Goal: Task Accomplishment & Management: Manage account settings

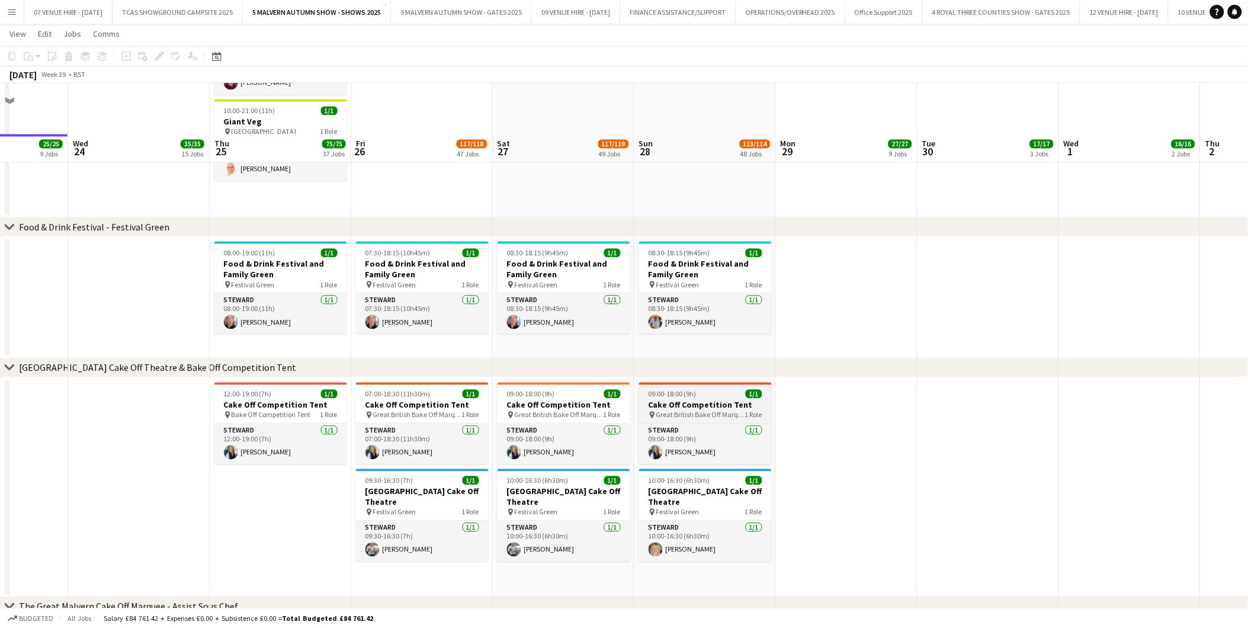
scroll to position [2501, 0]
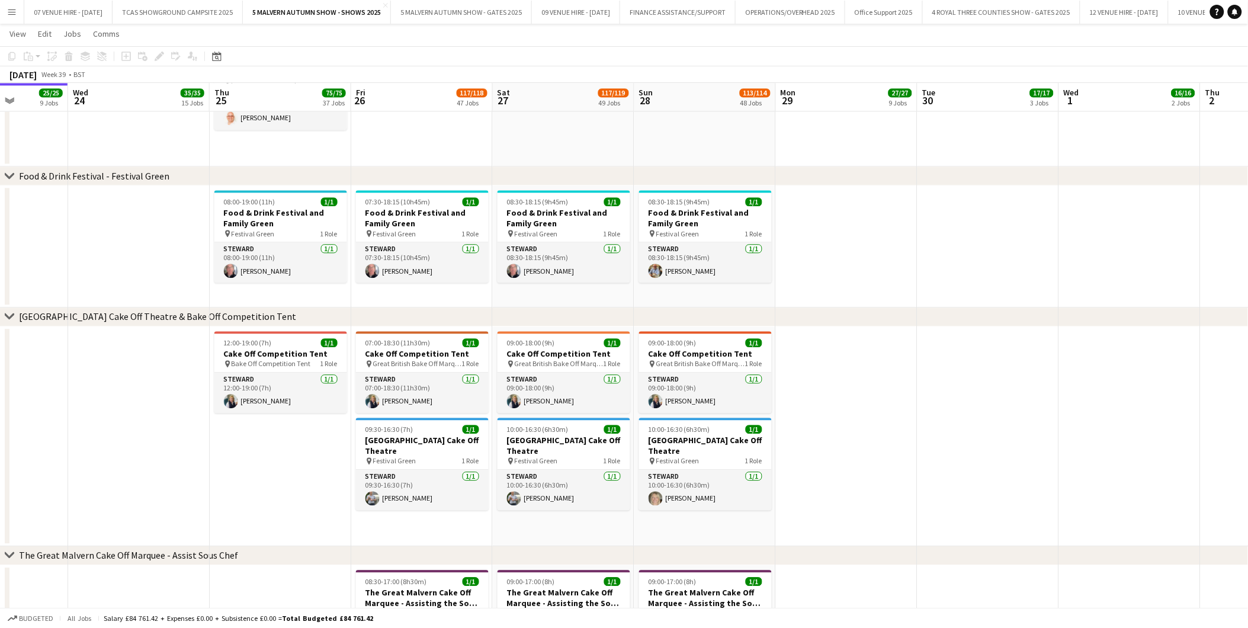
click at [845, 282] on app-date-cell at bounding box center [847, 246] width 142 height 122
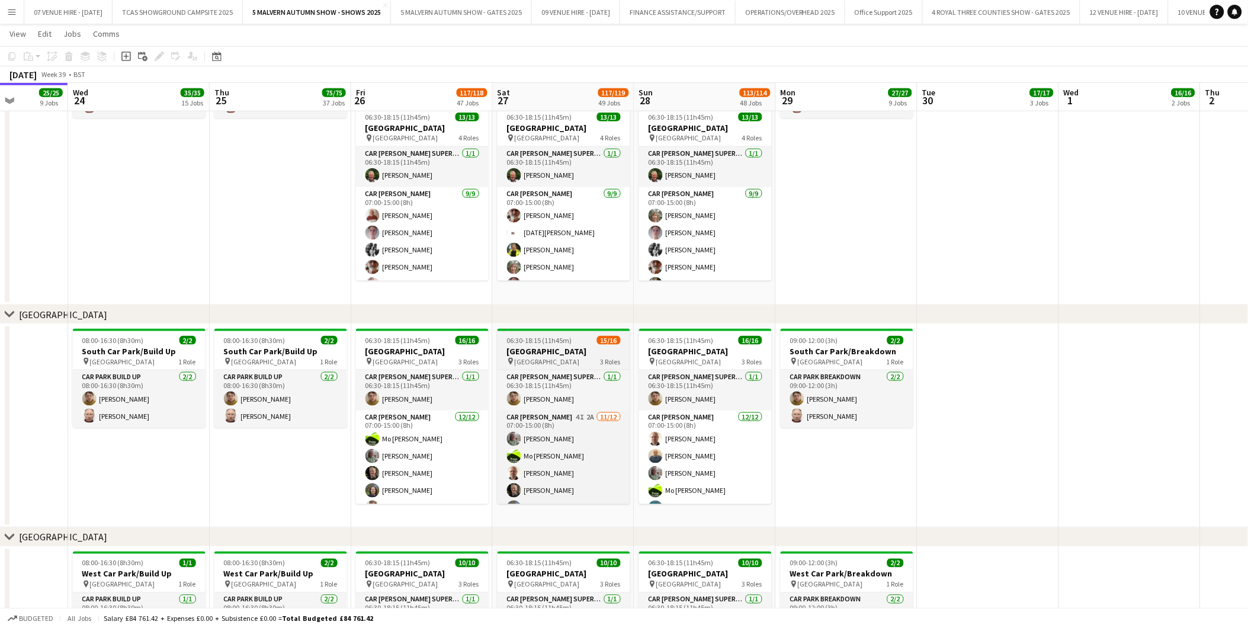
scroll to position [210, 0]
click at [573, 409] on app-card-role "Car [PERSON_NAME] 4I 2A [DATE] 07:00-15:00 (8h) [PERSON_NAME] [PERSON_NAME]-[PE…" at bounding box center [564, 314] width 133 height 229
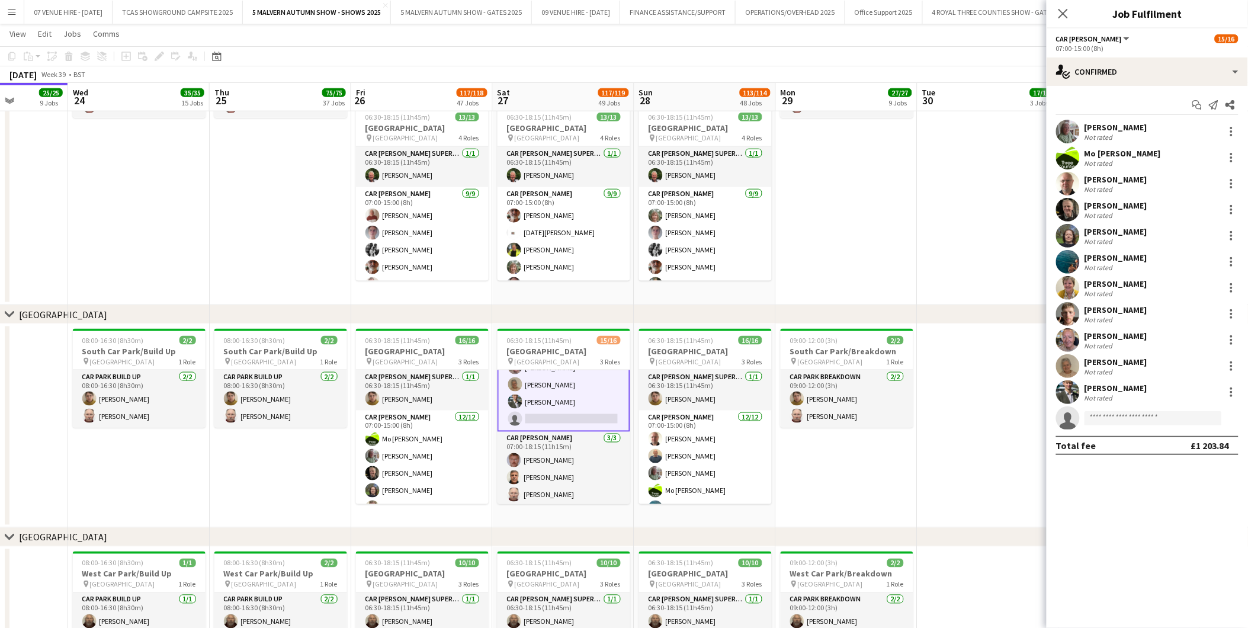
scroll to position [211, 0]
click at [1105, 66] on div "single-neutral-actions-check-2 Confirmed" at bounding box center [1147, 71] width 201 height 28
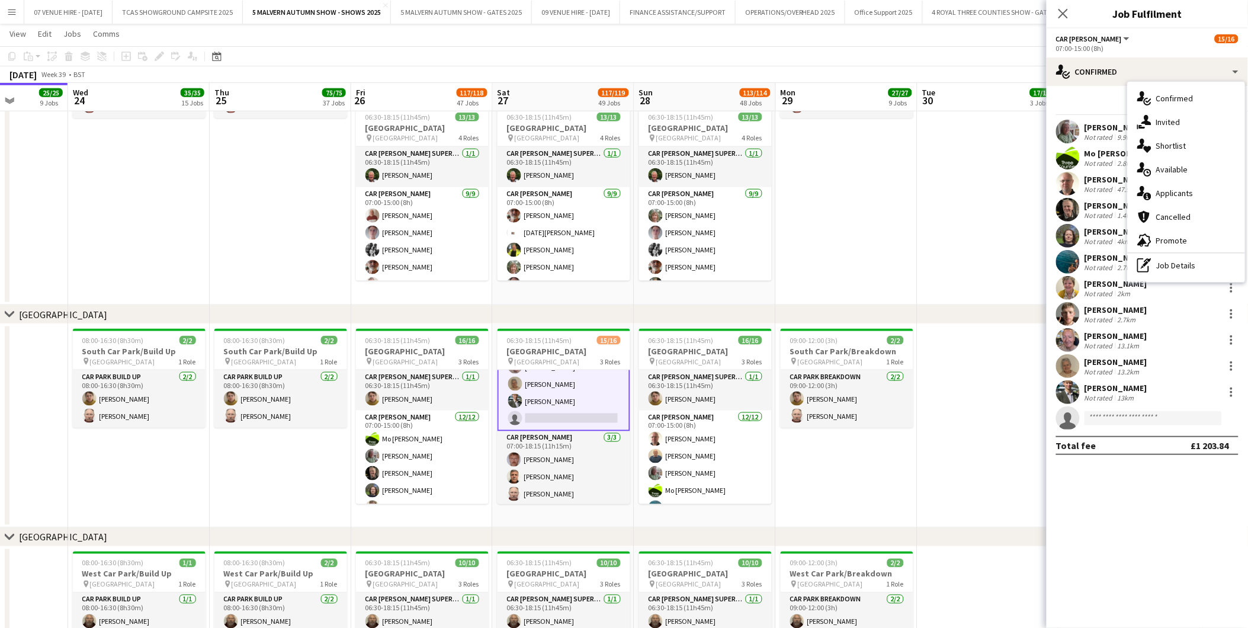
click at [1170, 190] on span "Applicants" at bounding box center [1174, 193] width 37 height 11
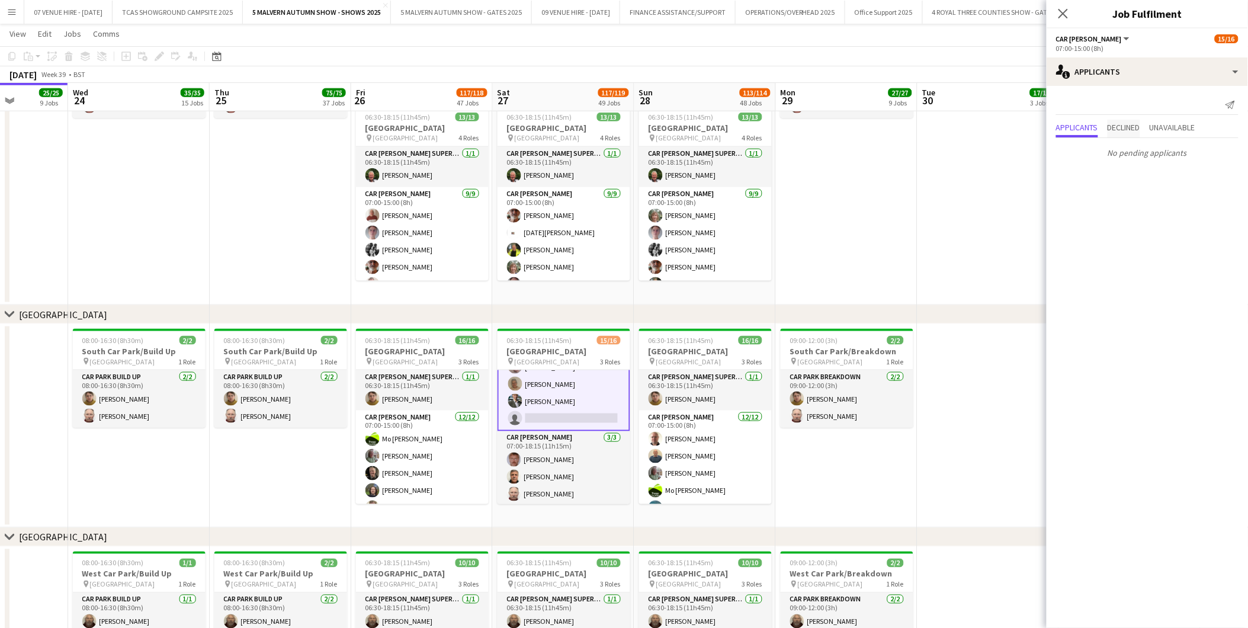
click at [1130, 127] on span "Declined" at bounding box center [1124, 127] width 33 height 8
drag, startPoint x: 1130, startPoint y: 127, endPoint x: 1073, endPoint y: 108, distance: 59.9
click at [1073, 108] on span "Applicants" at bounding box center [1077, 104] width 42 height 18
click at [1189, 104] on span "Unavailable" at bounding box center [1173, 103] width 46 height 8
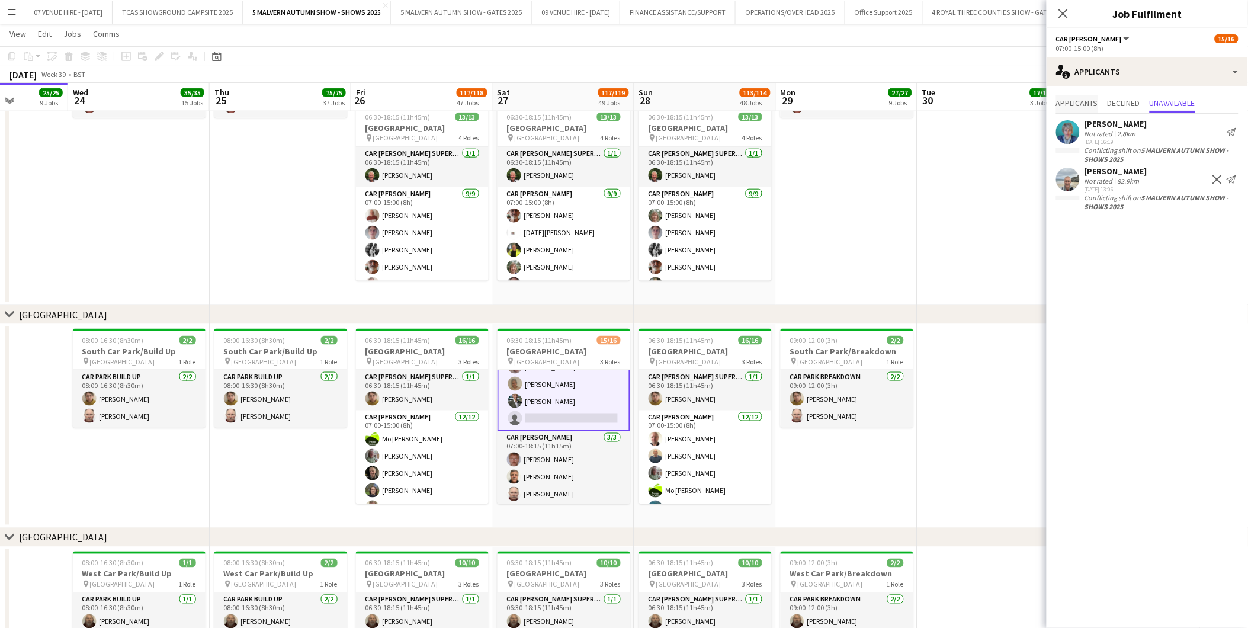
click at [1090, 105] on span "Applicants" at bounding box center [1077, 103] width 42 height 8
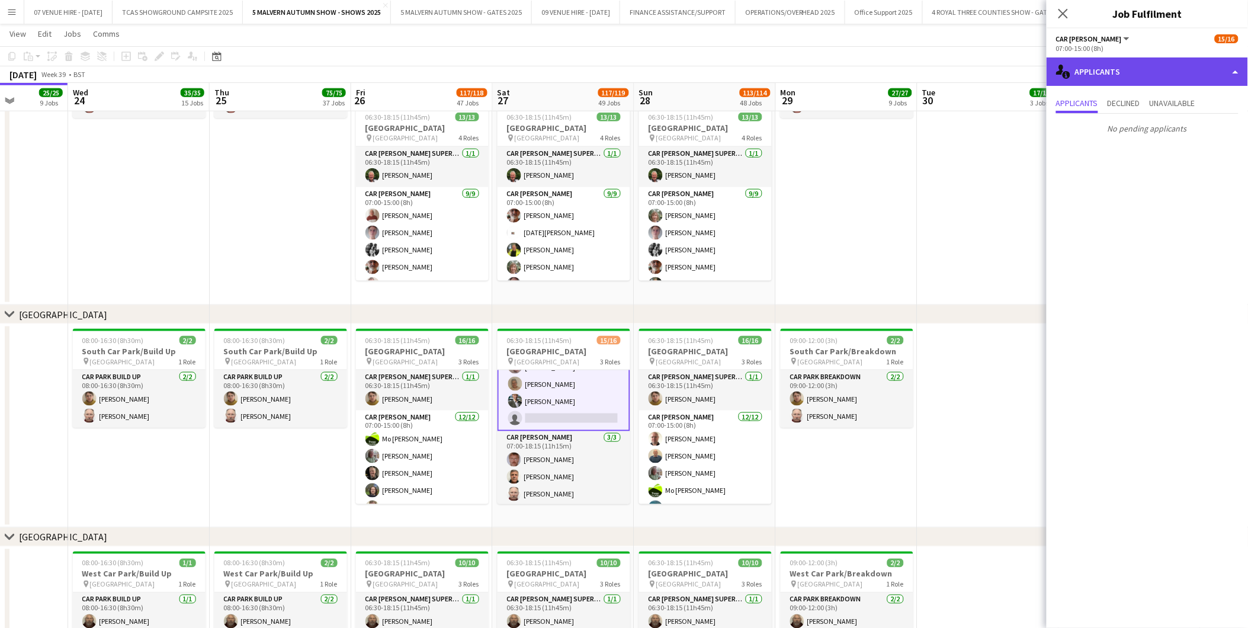
click at [1109, 72] on div "single-neutral-actions-information Applicants" at bounding box center [1147, 71] width 201 height 28
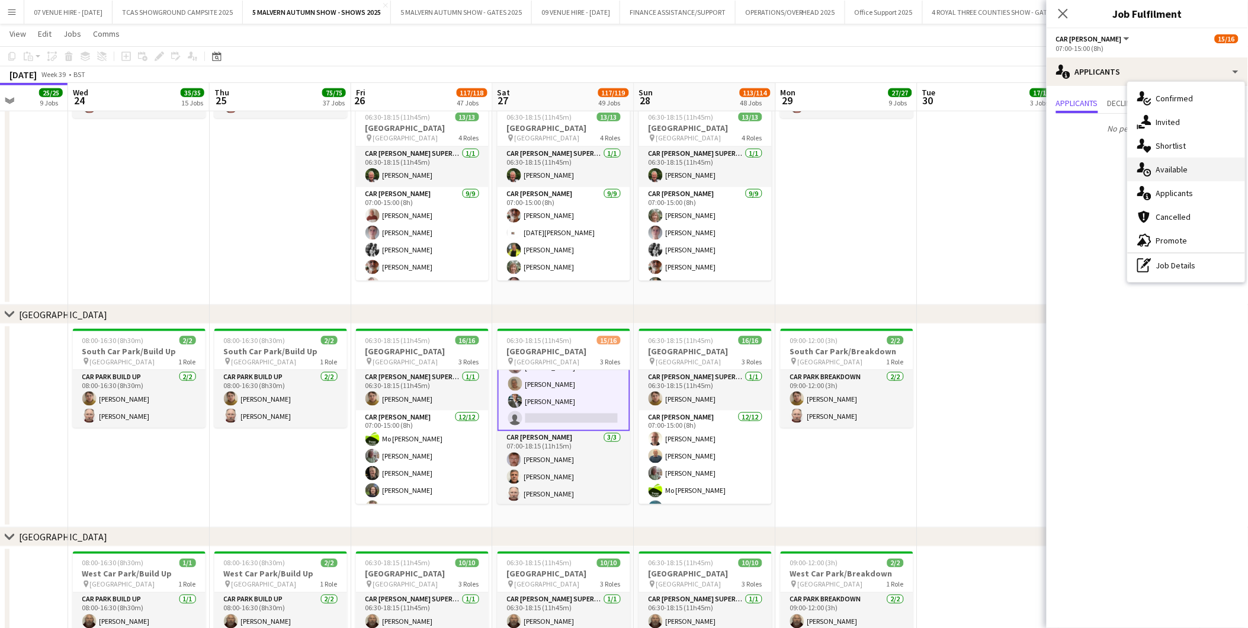
click at [1169, 168] on span "Available" at bounding box center [1172, 169] width 32 height 11
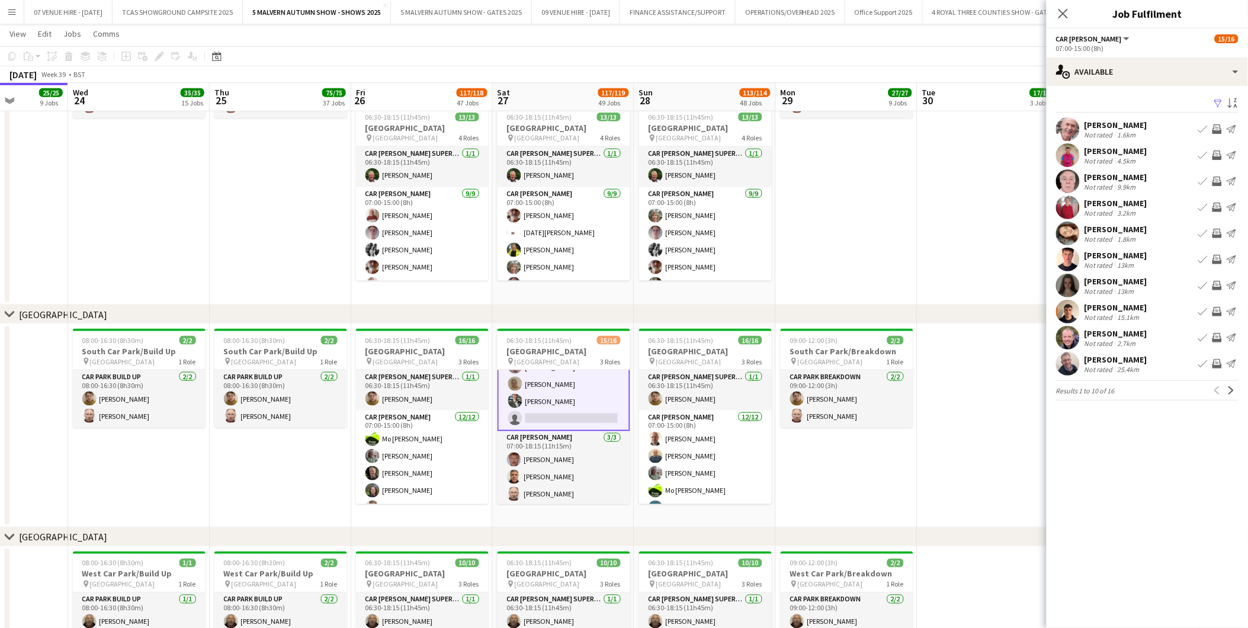
click at [820, 187] on app-date-cell "09:00-12:00 (3h) 2/2 [GEOGRAPHIC_DATA]/Breakdown pin [GEOGRAPHIC_DATA] 1 Role C…" at bounding box center [847, 159] width 142 height 291
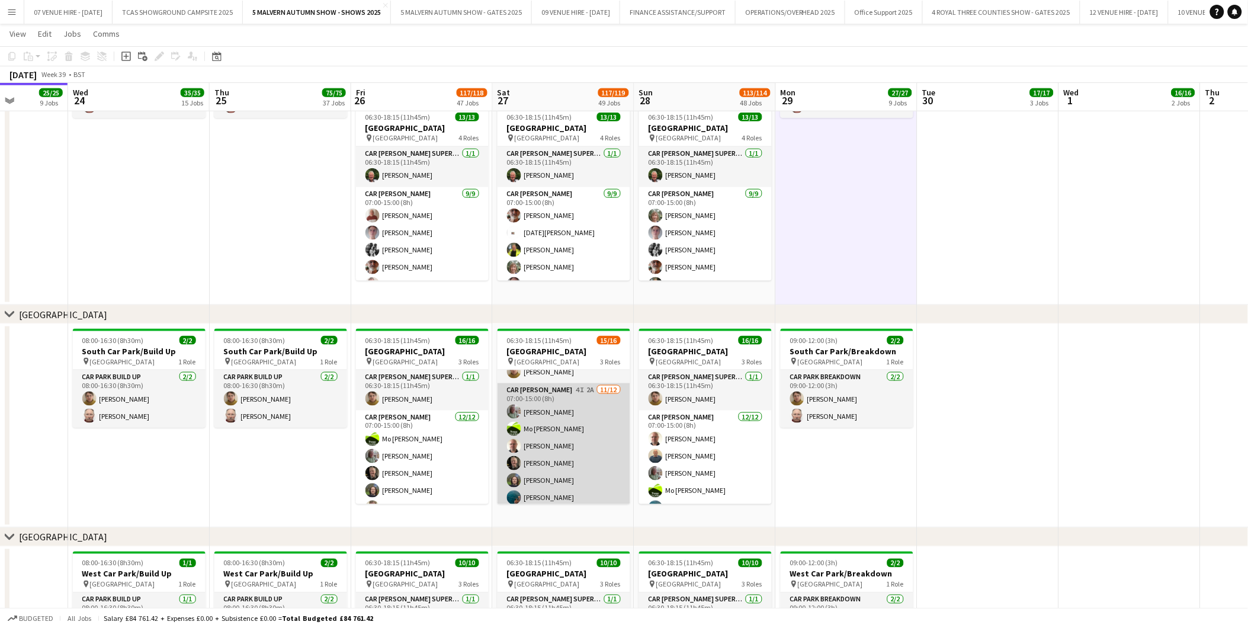
scroll to position [0, 0]
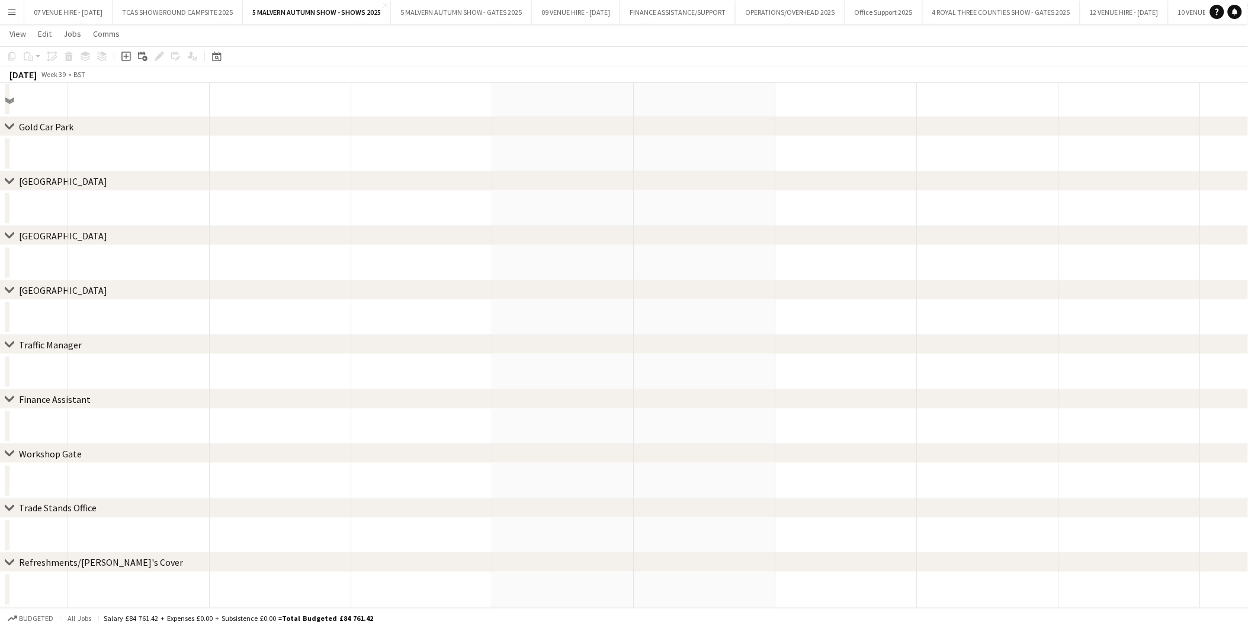
click at [821, 281] on app-date-cell at bounding box center [847, 263] width 142 height 36
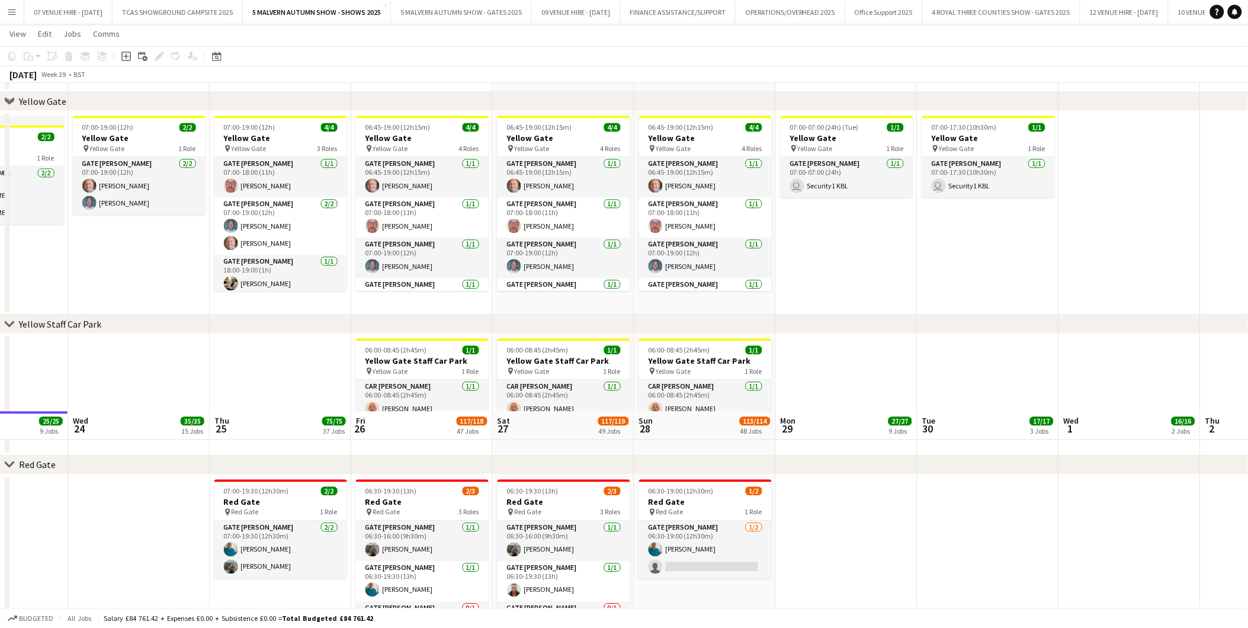
scroll to position [1181, 0]
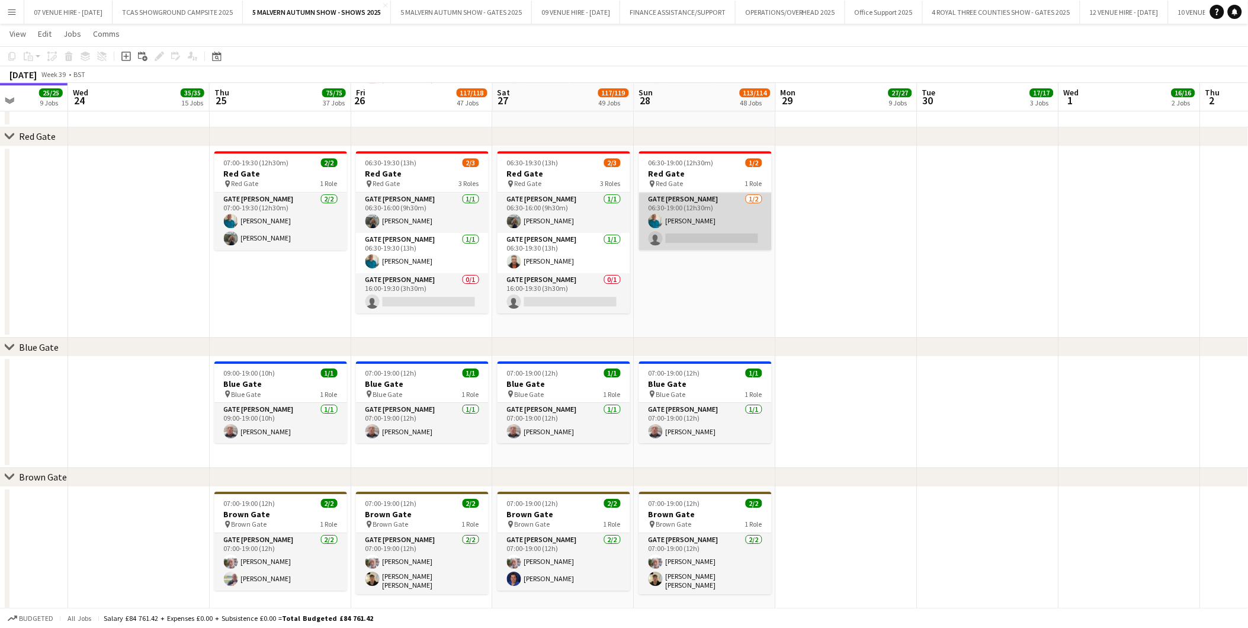
click at [737, 233] on app-card-role "Gate [PERSON_NAME] [DATE] 06:30-19:00 (12h30m) [PERSON_NAME] single-neutral-act…" at bounding box center [705, 221] width 133 height 57
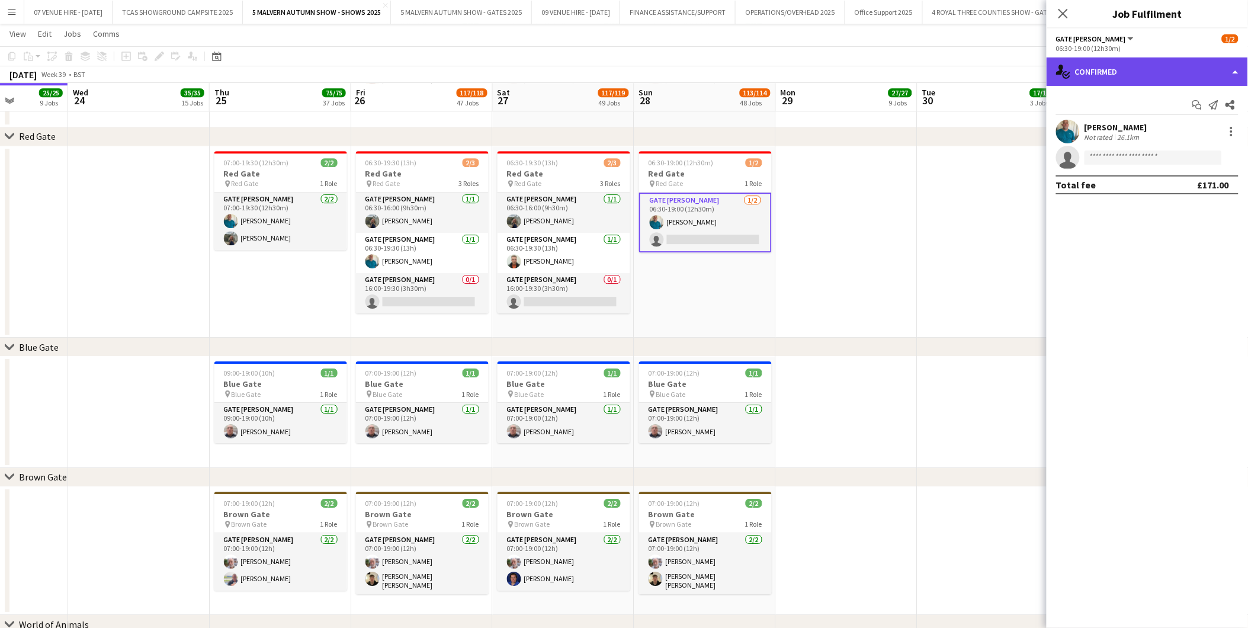
click at [1176, 69] on div "single-neutral-actions-check-2 Confirmed" at bounding box center [1147, 71] width 201 height 28
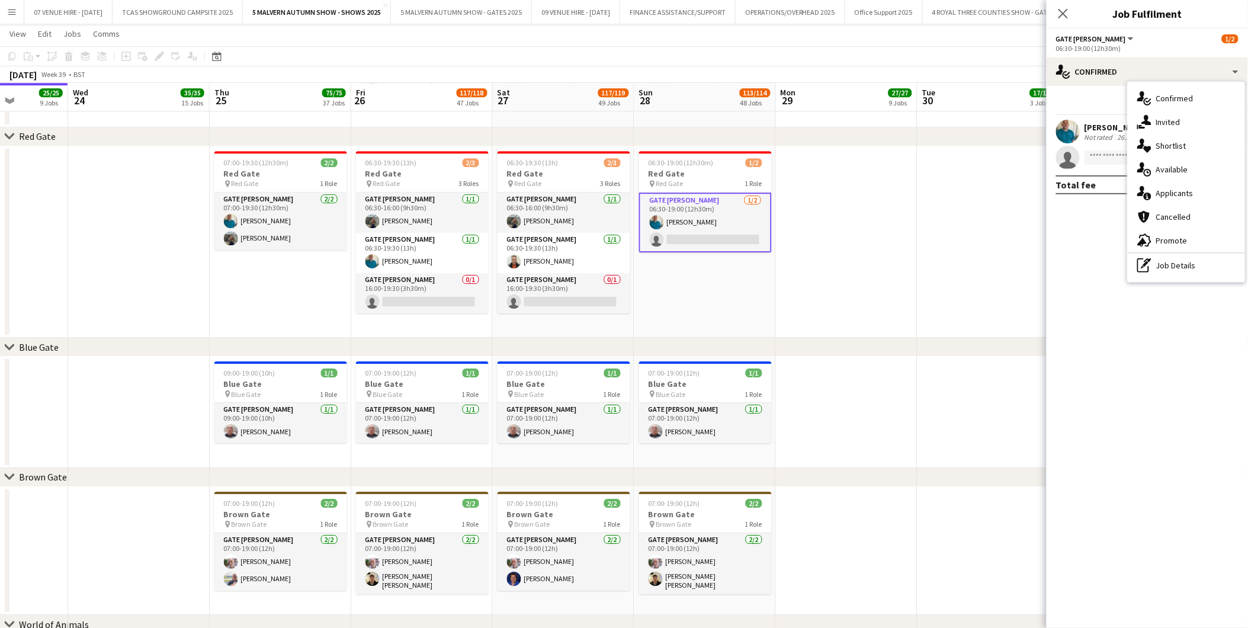
click at [1170, 120] on span "Invited" at bounding box center [1168, 122] width 24 height 11
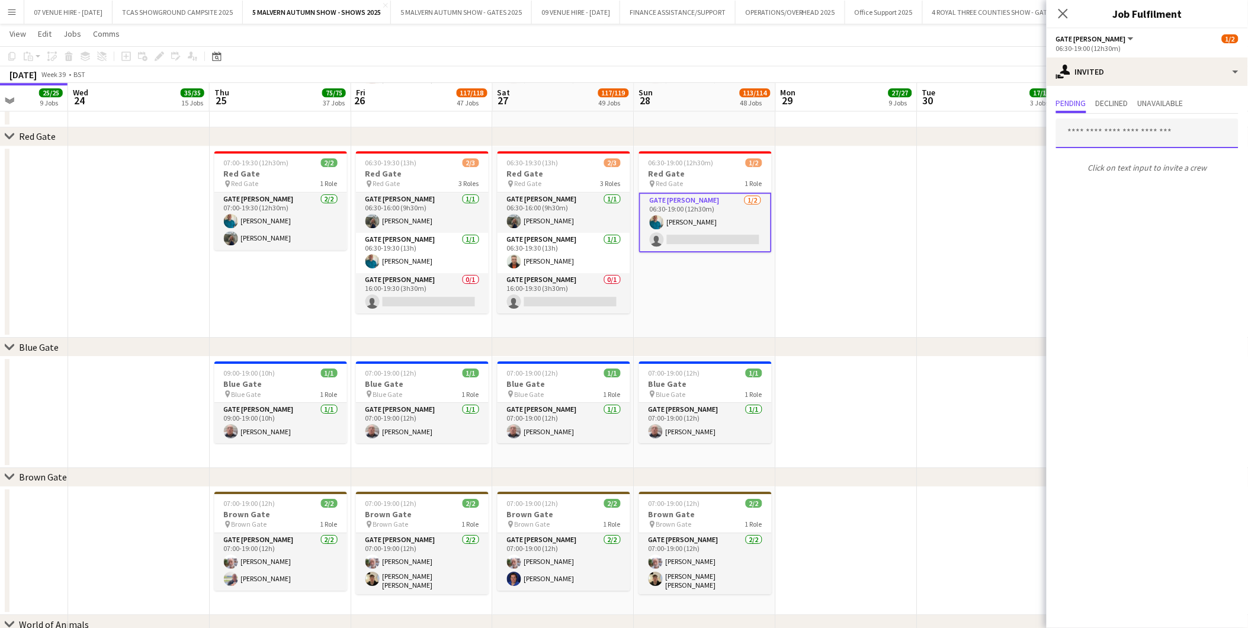
click at [1110, 134] on input "text" at bounding box center [1147, 133] width 182 height 30
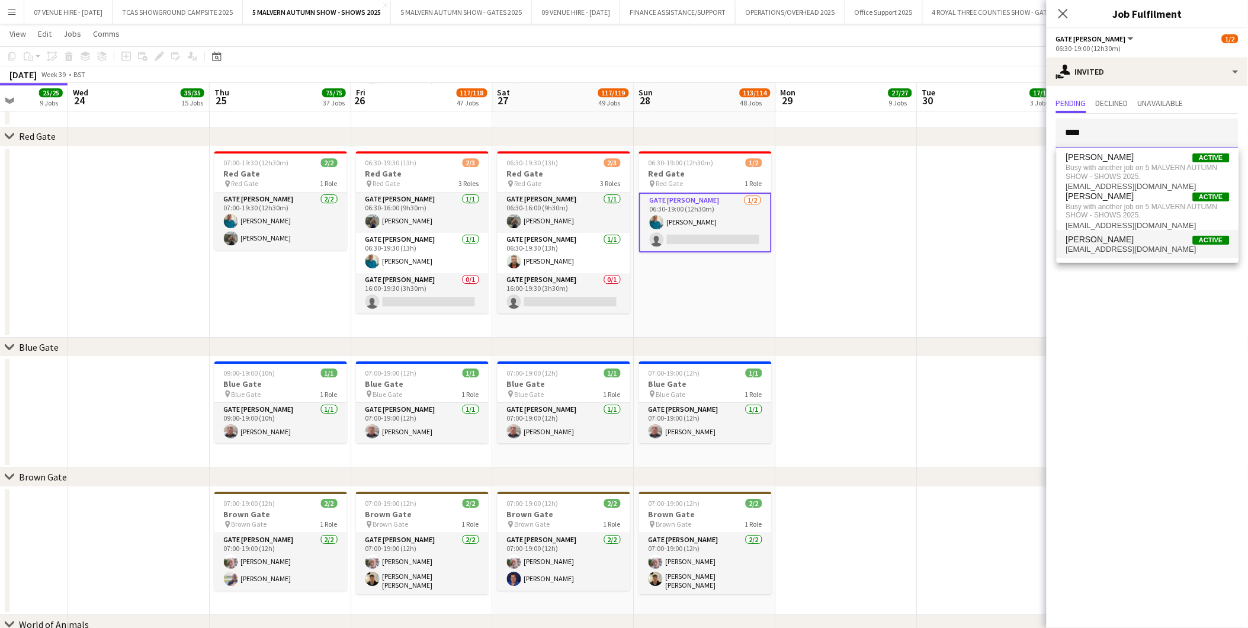
type input "****"
click at [1116, 243] on span "[PERSON_NAME]" at bounding box center [1100, 240] width 68 height 10
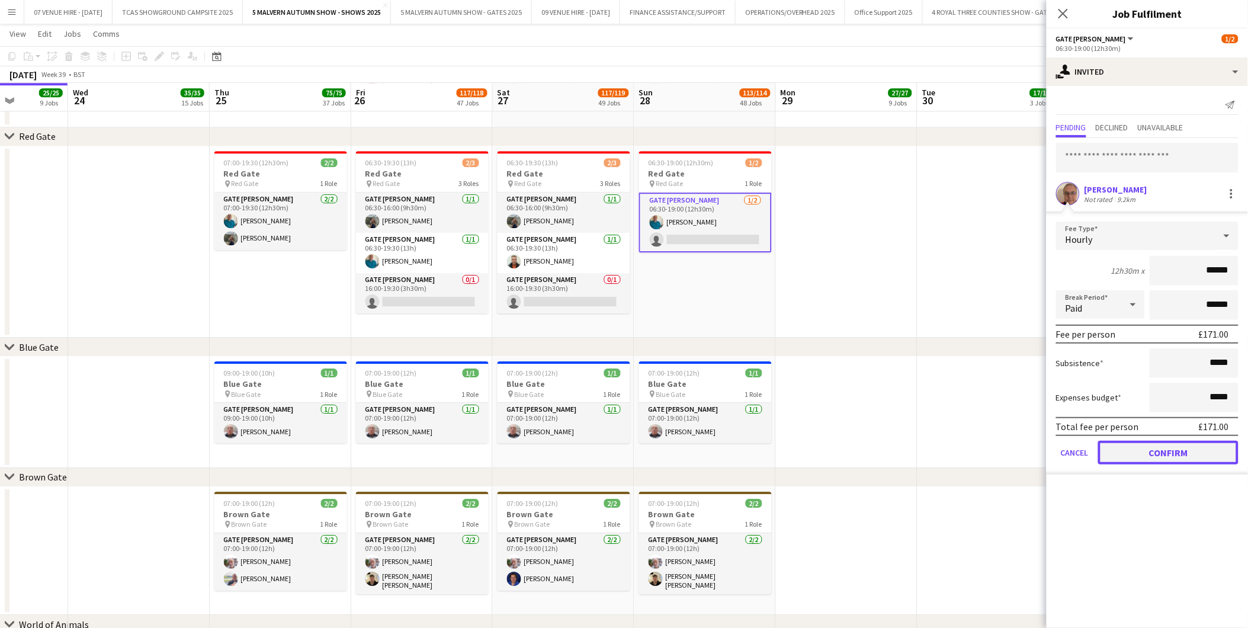
click at [1198, 446] on button "Confirm" at bounding box center [1168, 453] width 140 height 24
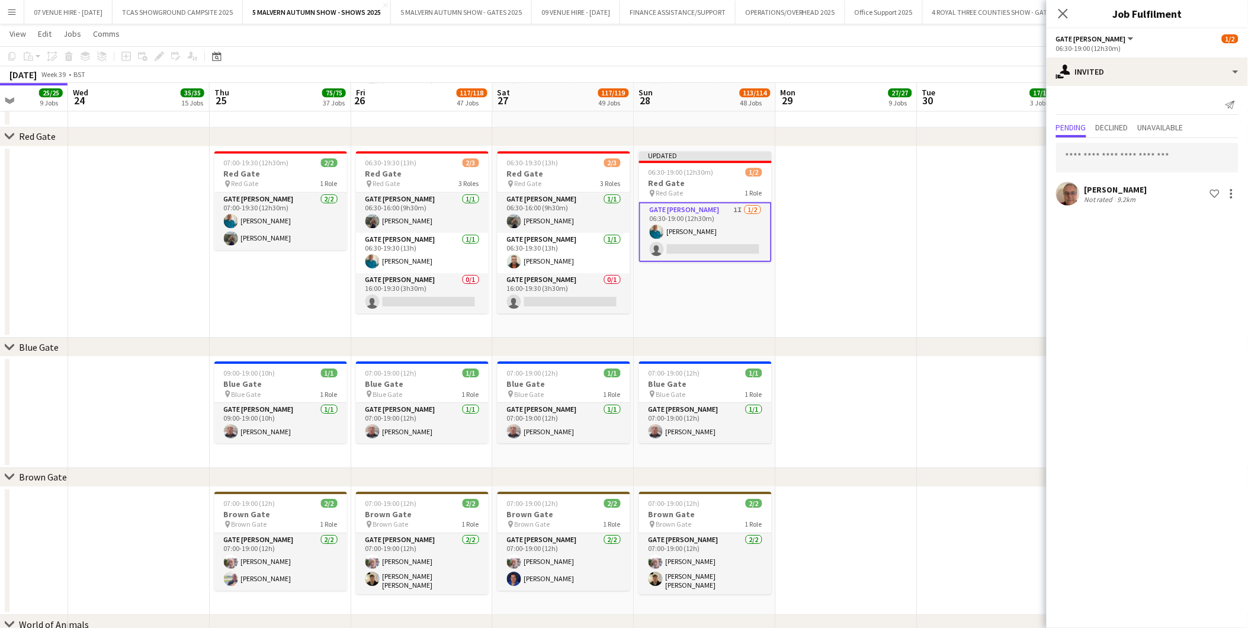
click at [841, 274] on app-date-cell at bounding box center [847, 242] width 142 height 192
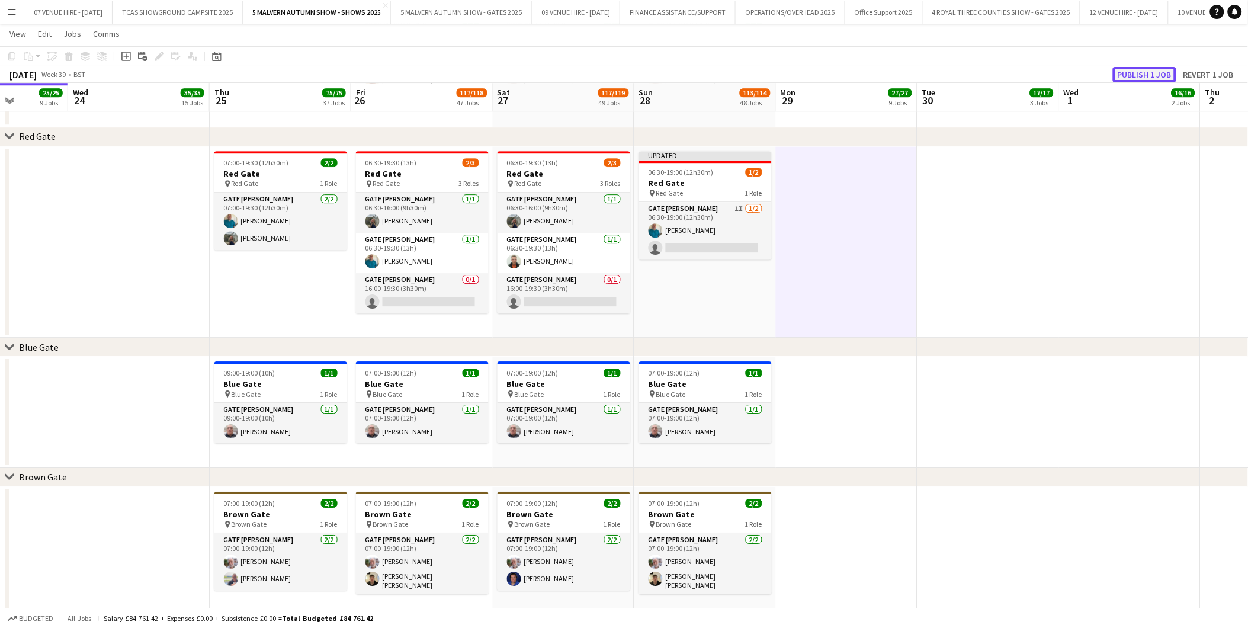
click at [1148, 73] on button "Publish 1 job" at bounding box center [1144, 74] width 63 height 15
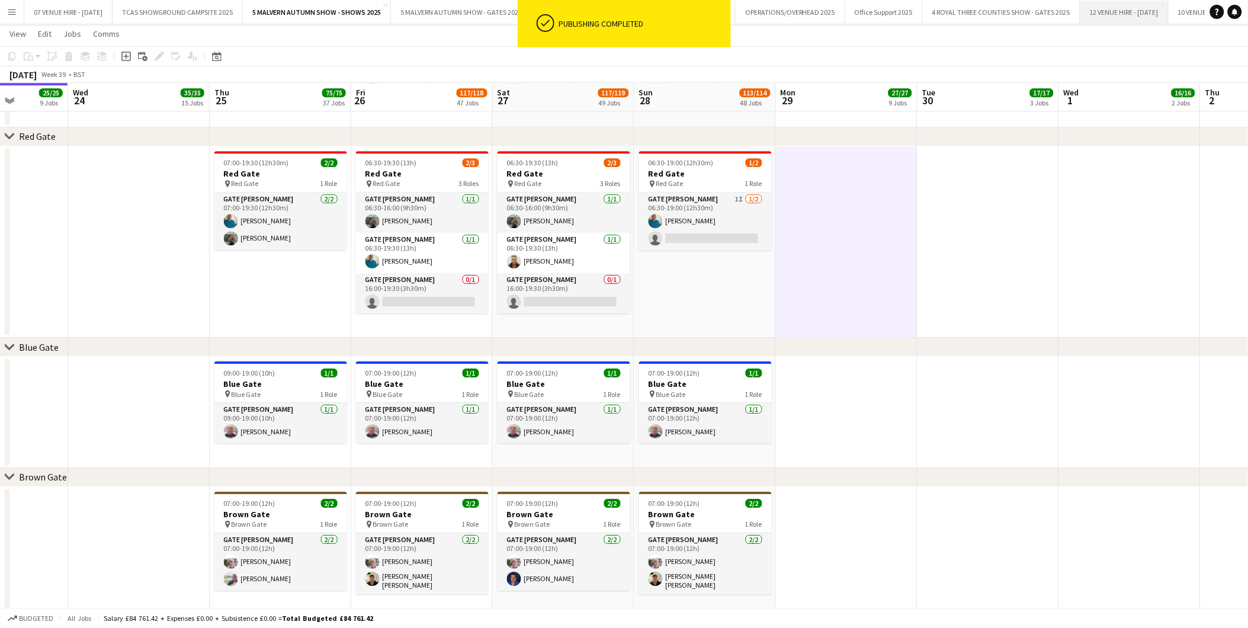
drag, startPoint x: 540, startPoint y: 304, endPoint x: 1153, endPoint y: 2, distance: 683.7
click at [540, 304] on app-card-role "Gate [PERSON_NAME] 0/1 16:00-19:30 (3h30m) single-neutral-actions" at bounding box center [564, 293] width 133 height 40
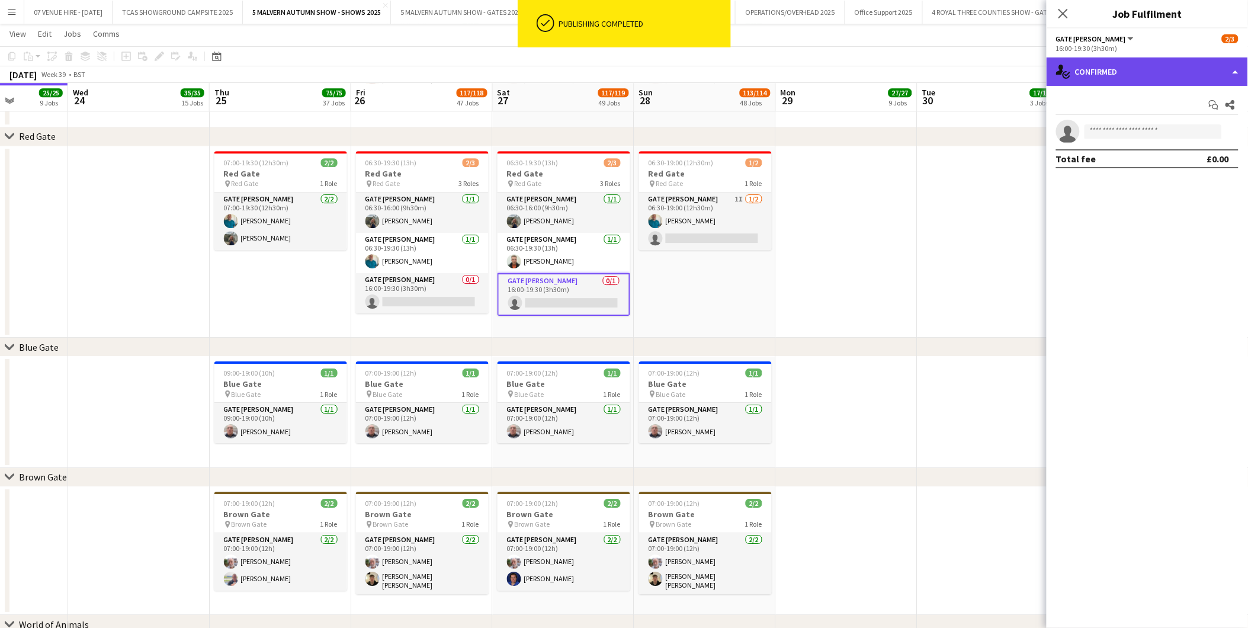
click at [1146, 79] on div "single-neutral-actions-check-2 Confirmed" at bounding box center [1147, 71] width 201 height 28
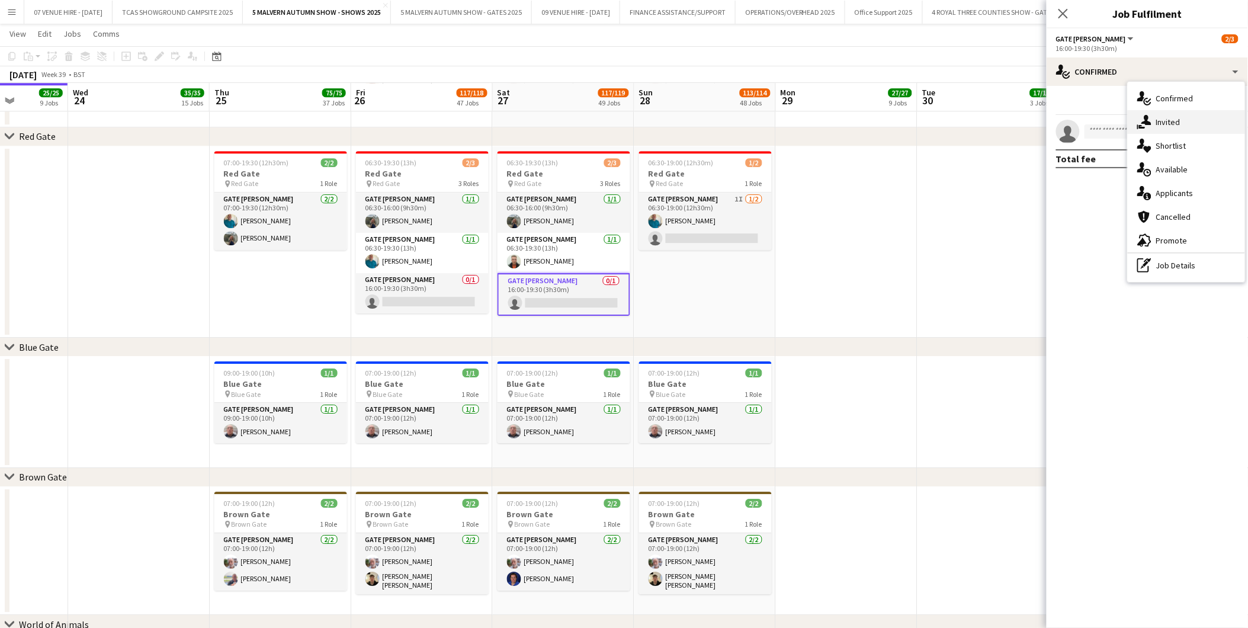
click at [1165, 124] on span "Invited" at bounding box center [1168, 122] width 24 height 11
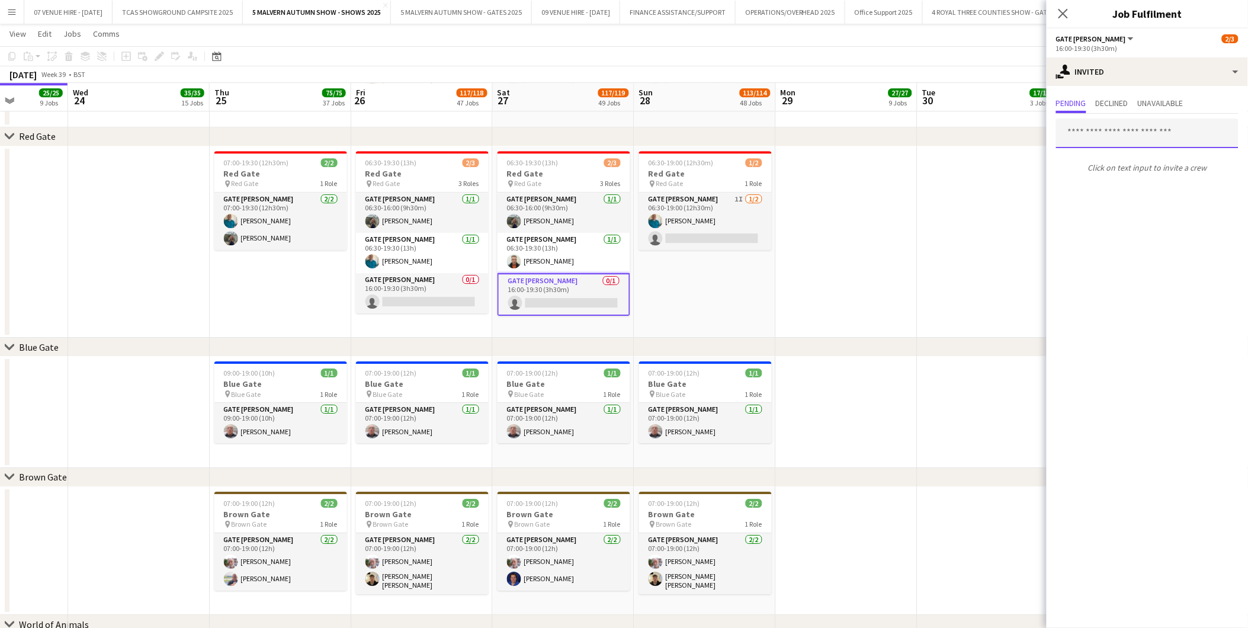
click at [1166, 133] on input "text" at bounding box center [1147, 133] width 182 height 30
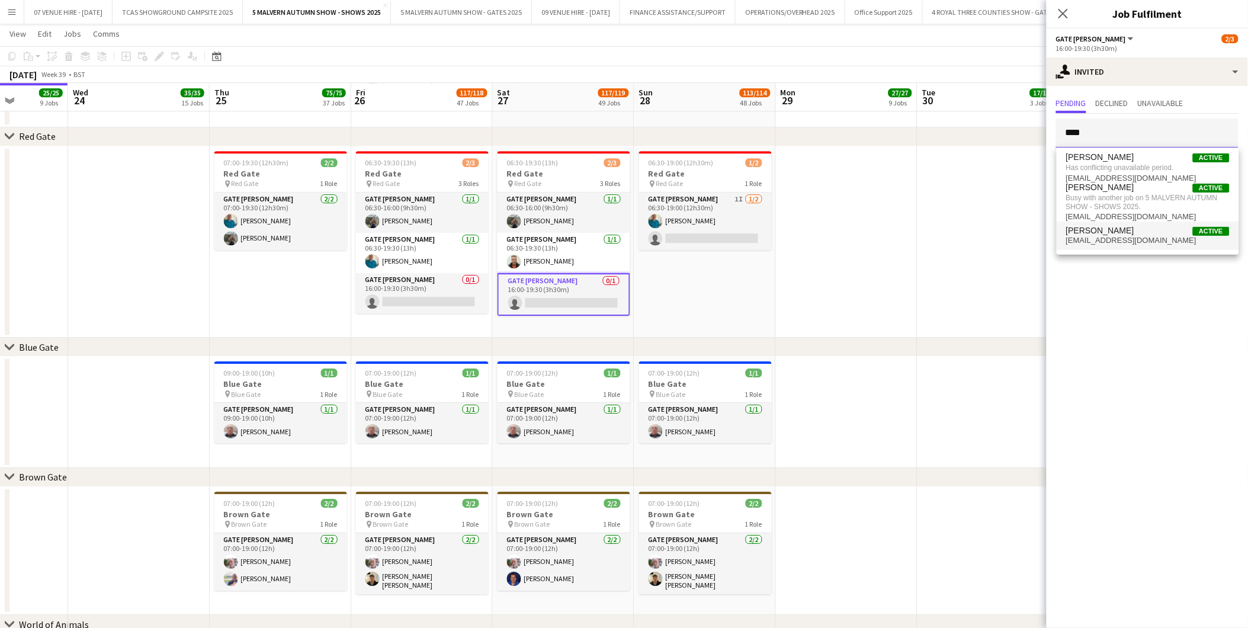
type input "****"
click at [1111, 233] on span "[PERSON_NAME]" at bounding box center [1100, 231] width 68 height 10
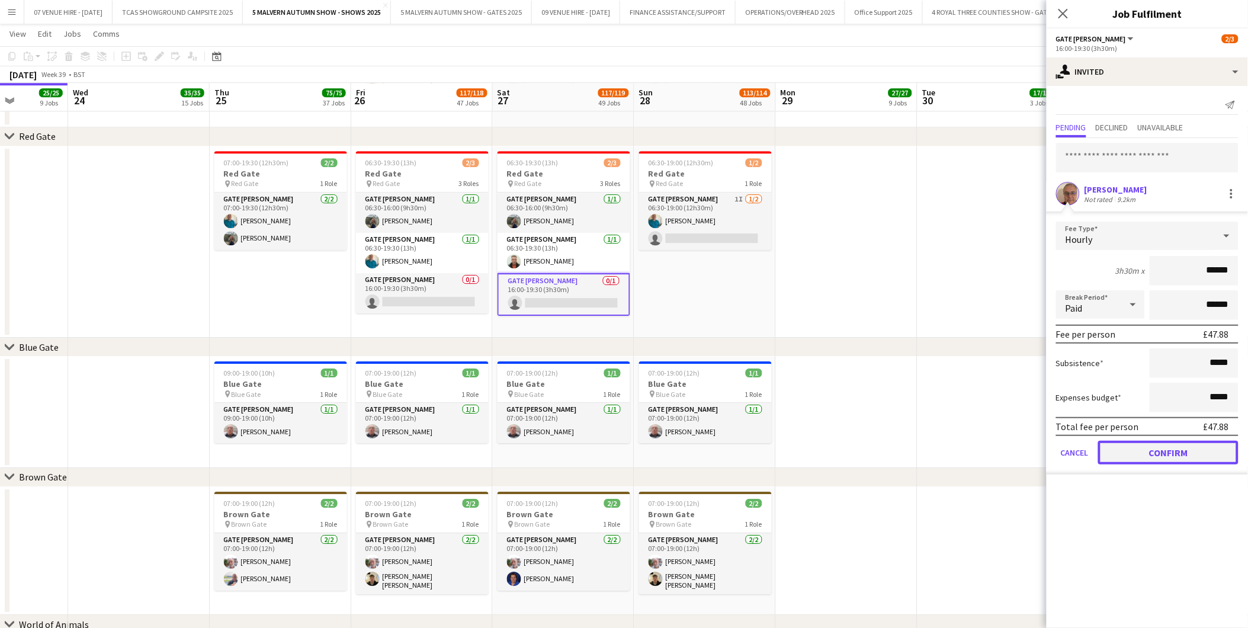
click at [1182, 451] on button "Confirm" at bounding box center [1168, 453] width 140 height 24
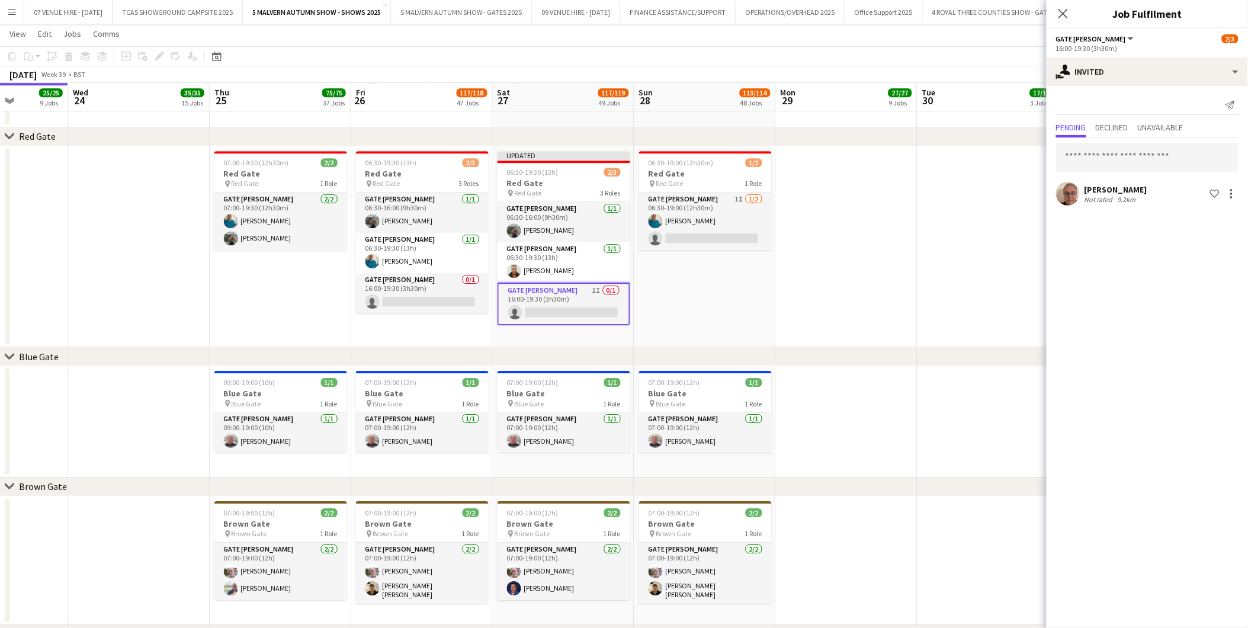
click at [954, 332] on app-date-cell at bounding box center [989, 246] width 142 height 201
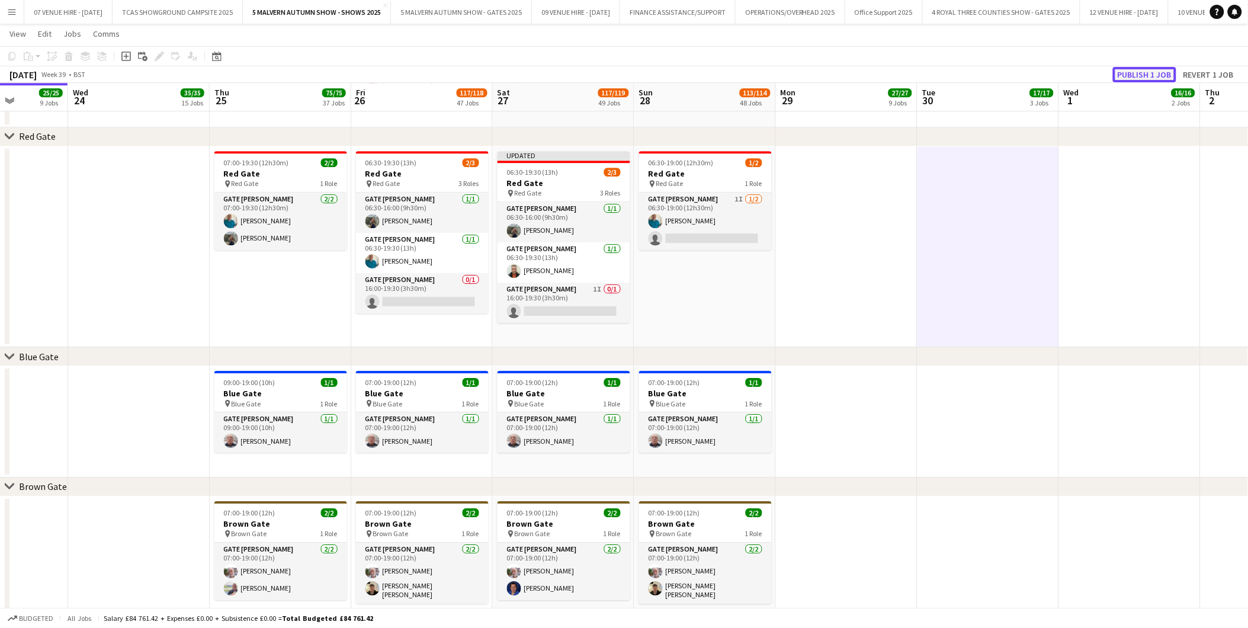
click at [1163, 71] on button "Publish 1 job" at bounding box center [1144, 74] width 63 height 15
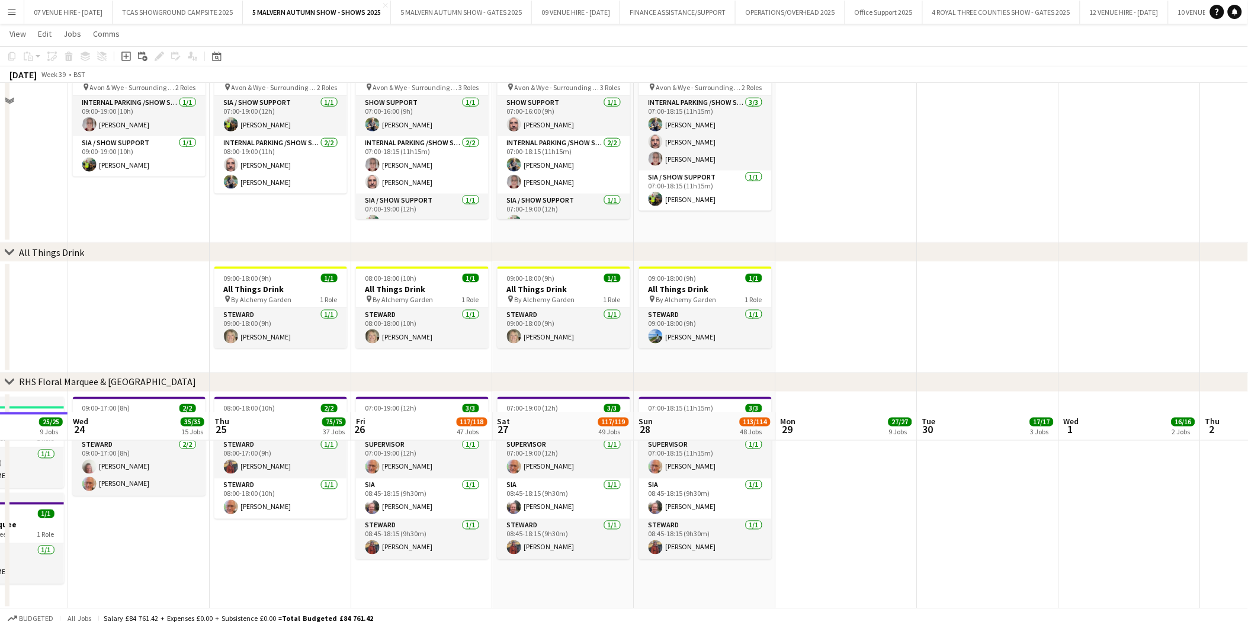
scroll to position [4011, 0]
